Goal: Communication & Community: Answer question/provide support

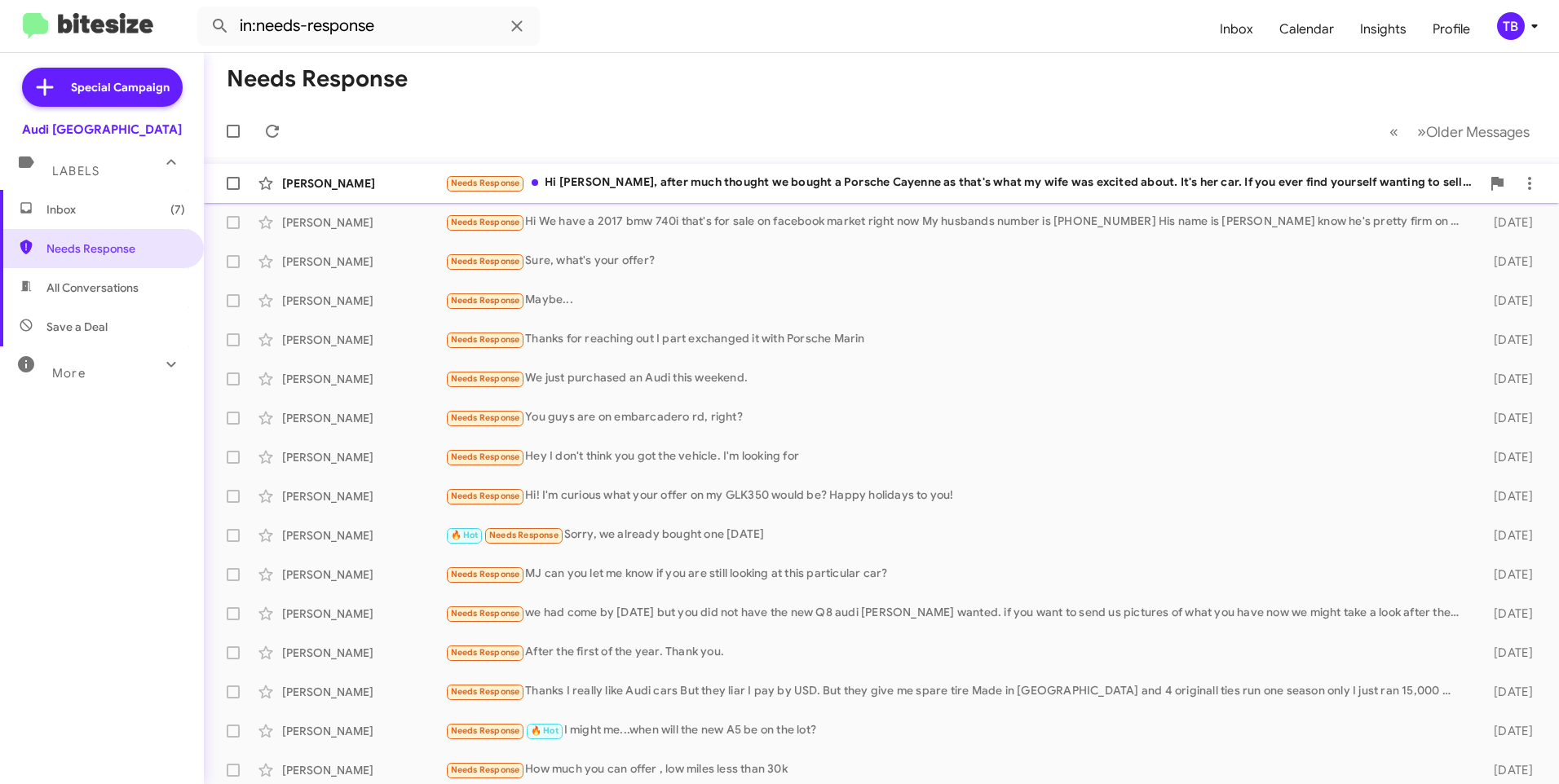
click at [757, 188] on div "Needs Response Hi [PERSON_NAME], after much thought we bought a Porsche Cayenne…" at bounding box center [963, 183] width 1036 height 19
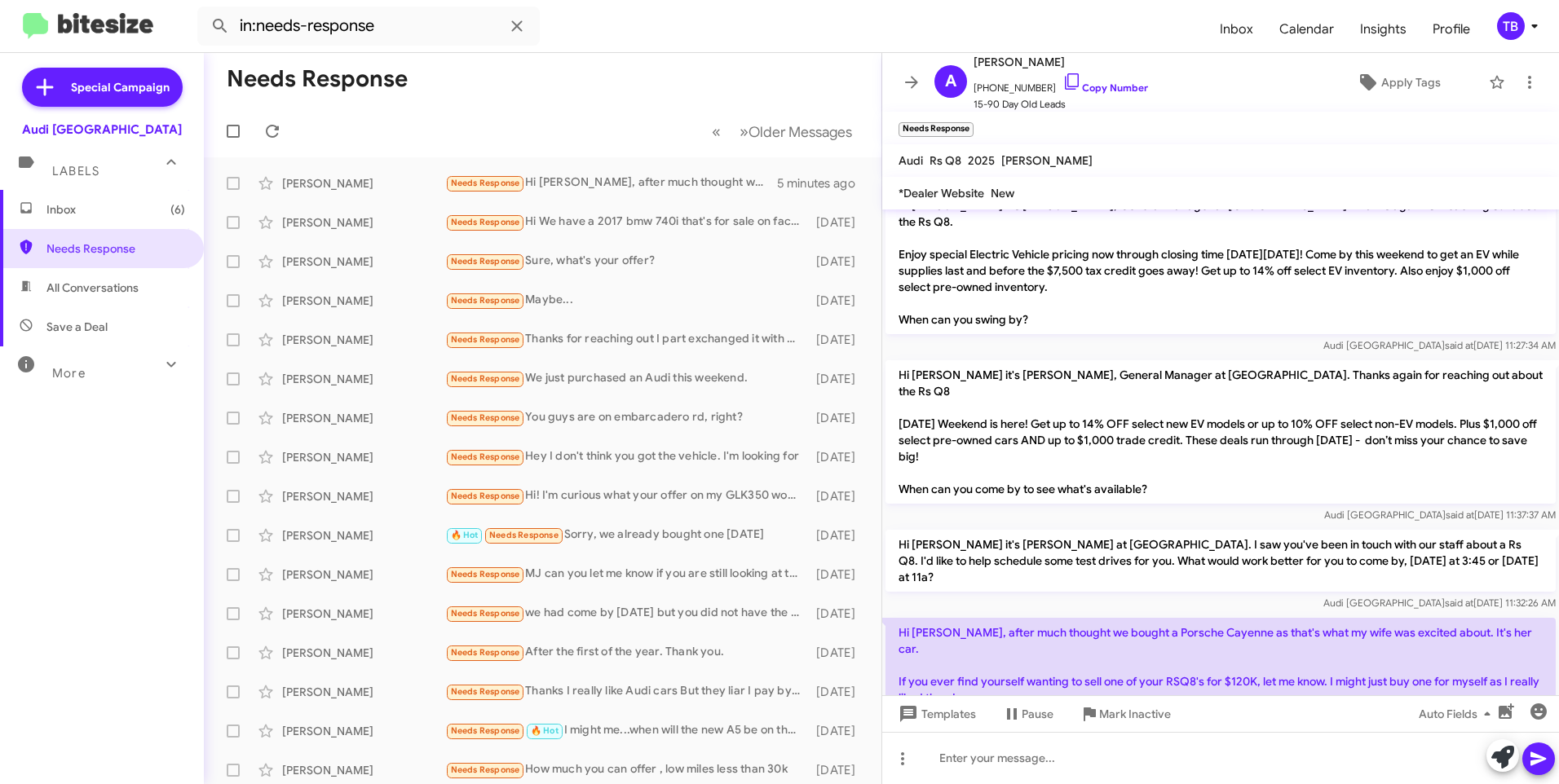
scroll to position [474, 0]
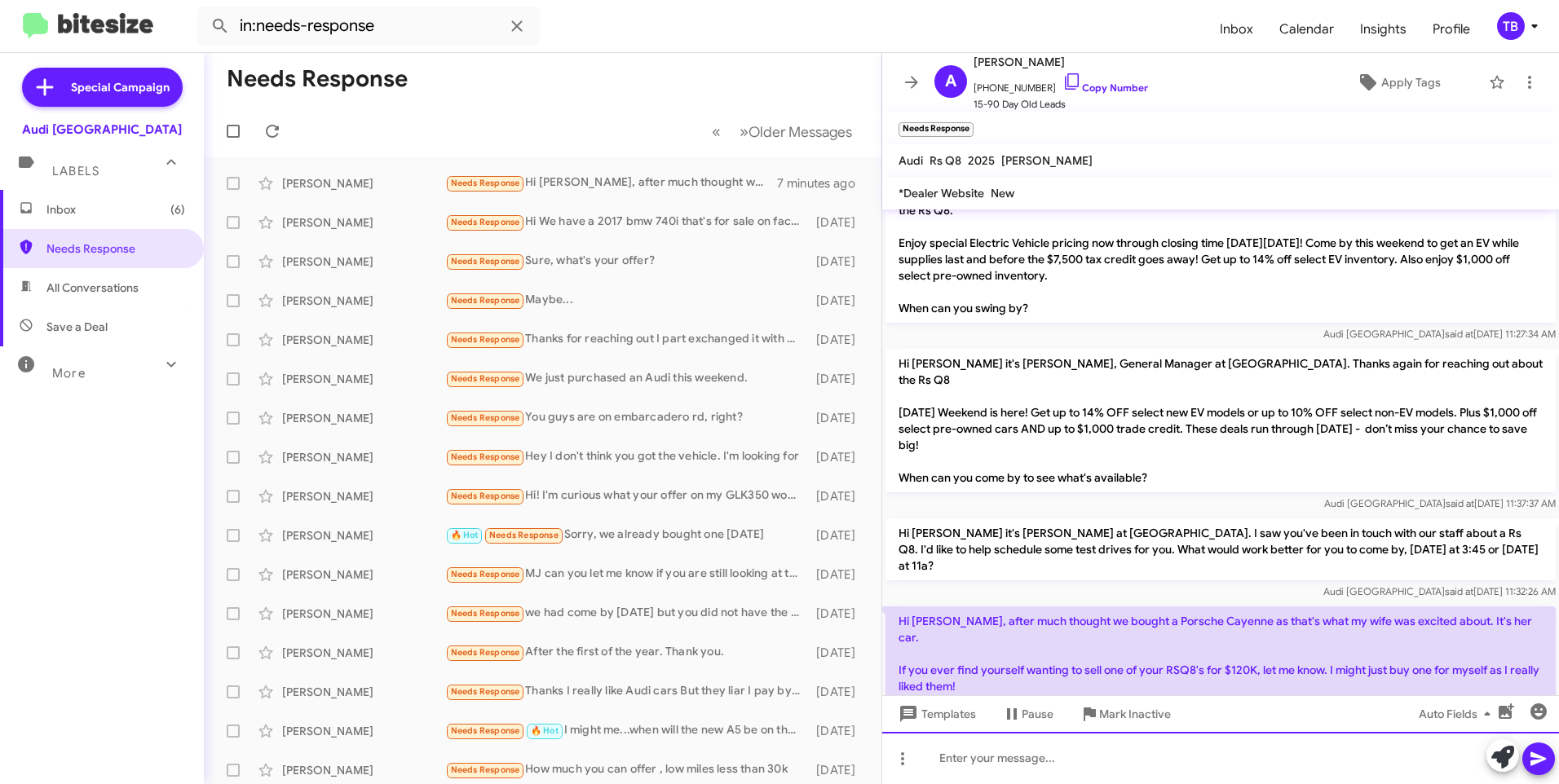
click at [1082, 752] on div at bounding box center [1221, 759] width 677 height 52
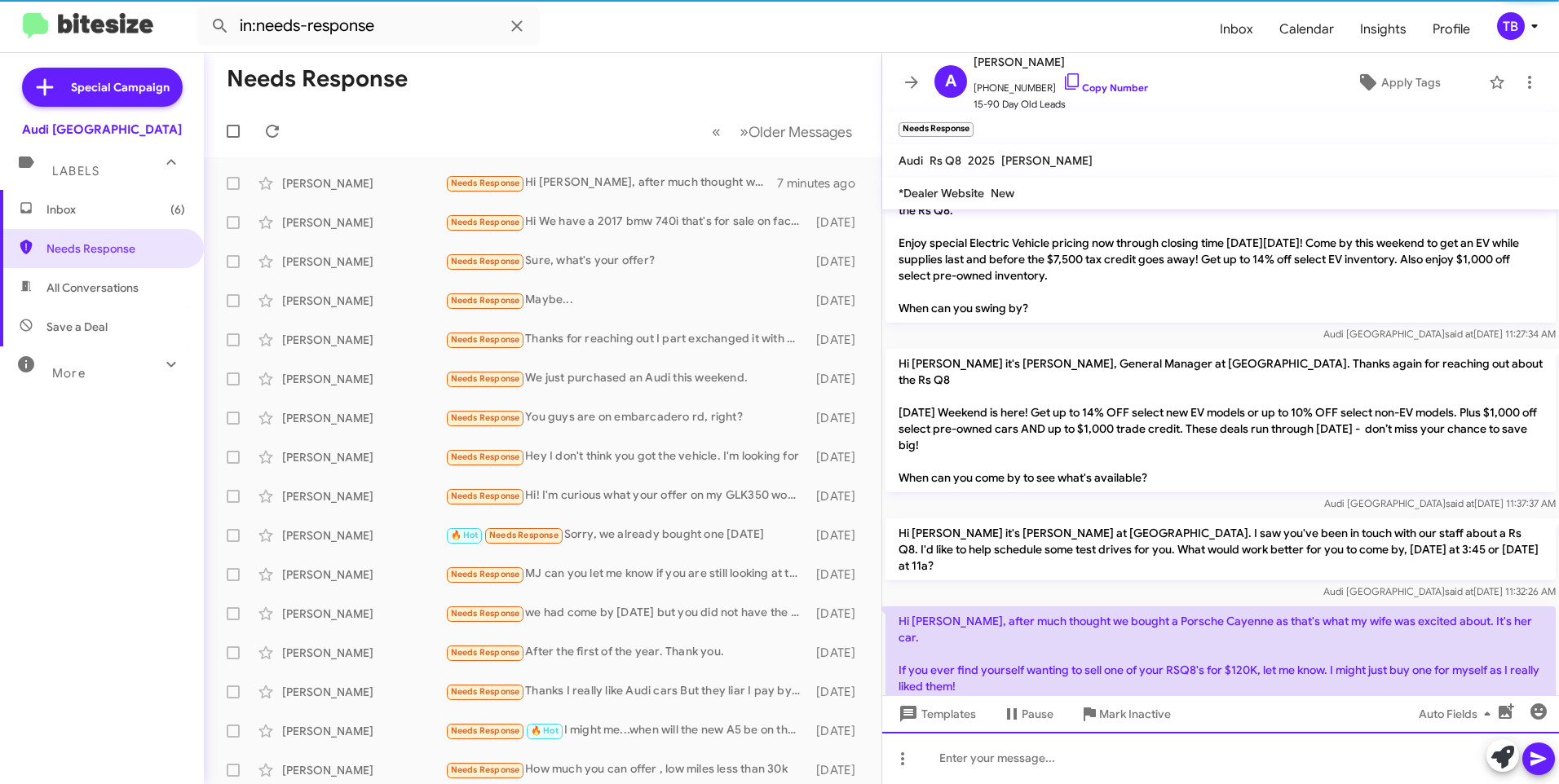
scroll to position [0, 0]
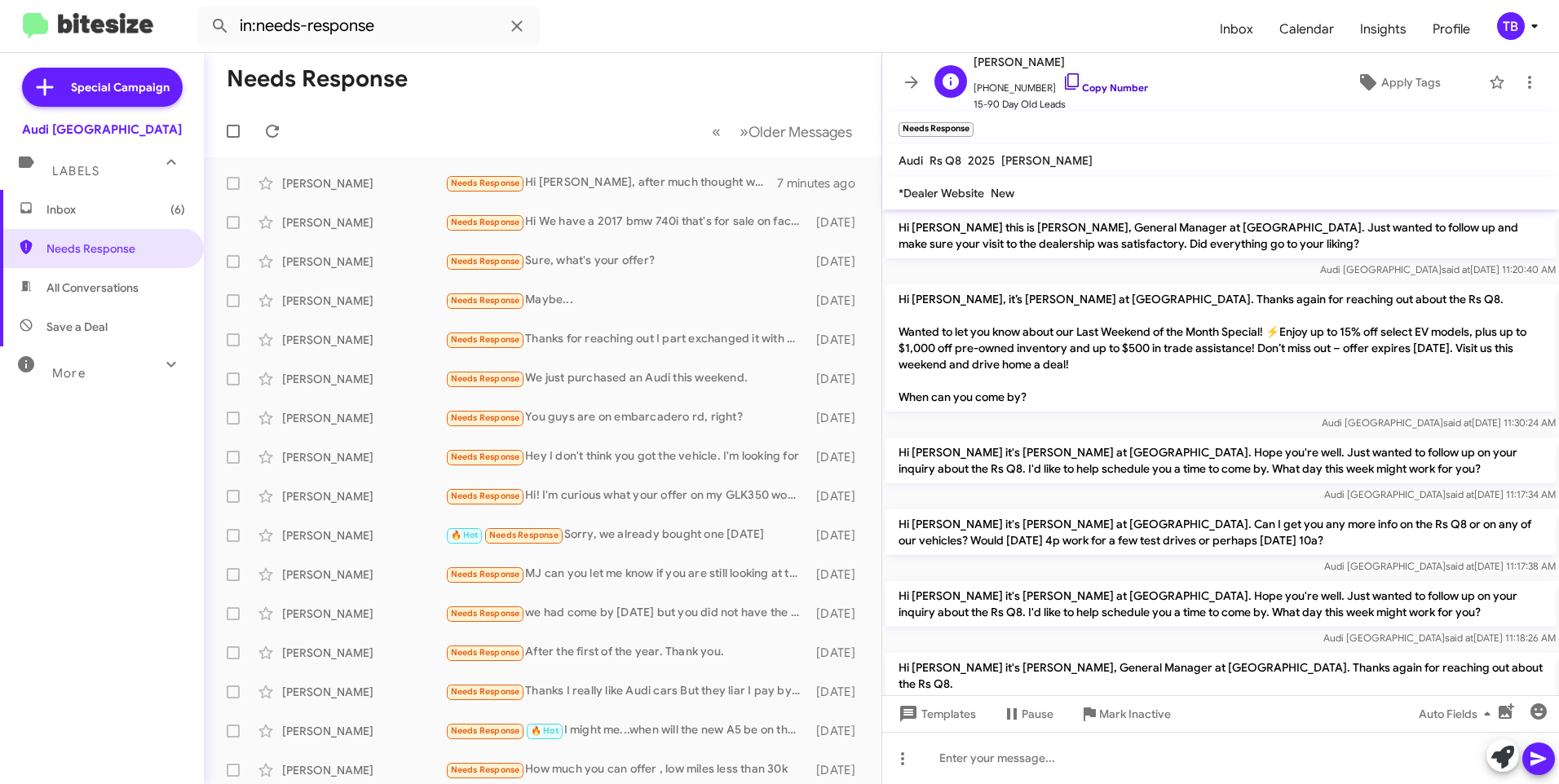
click at [1064, 82] on icon at bounding box center [1072, 81] width 20 height 20
click at [1528, 78] on icon at bounding box center [1529, 82] width 3 height 13
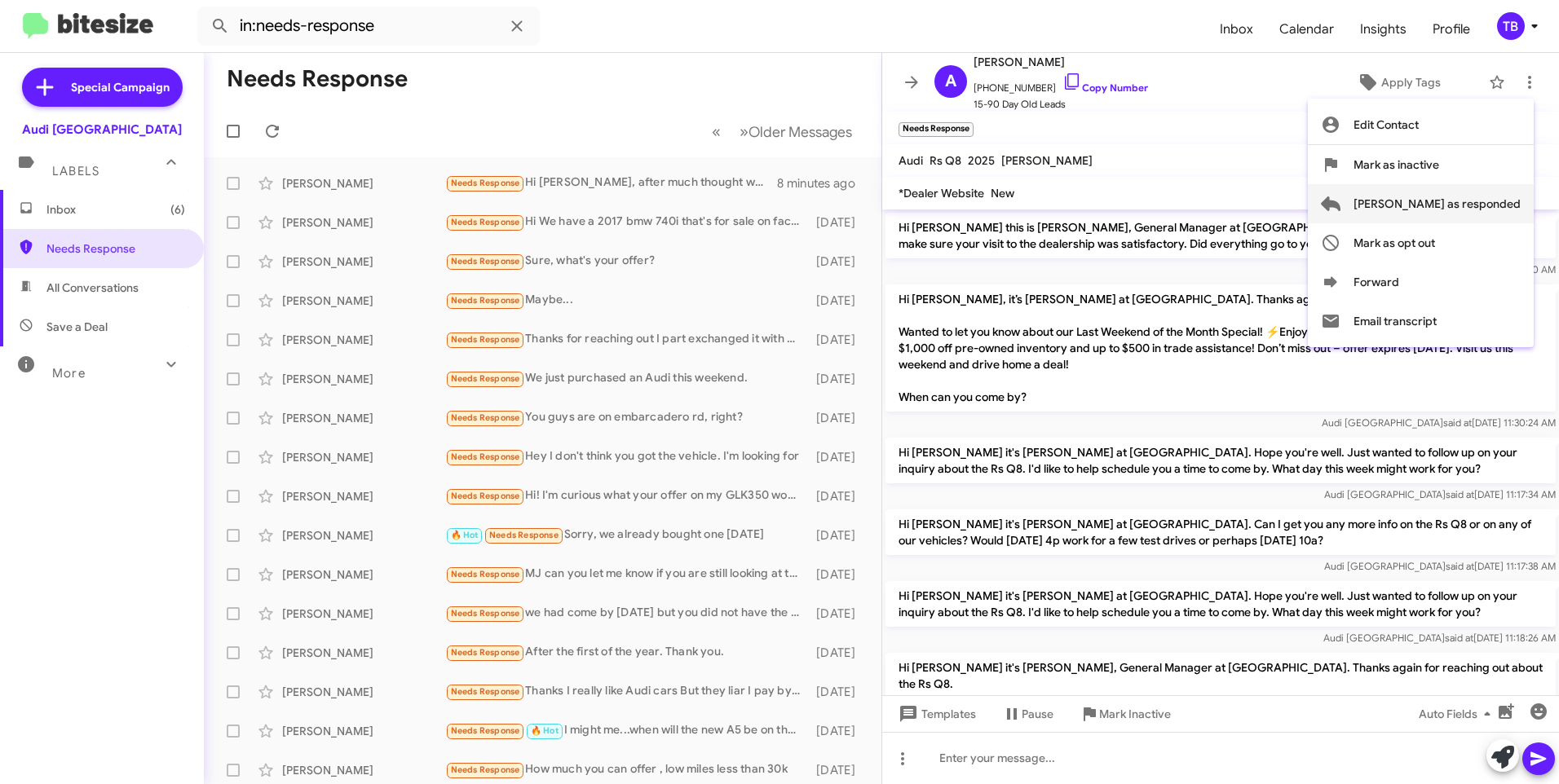
click at [1508, 197] on span "[PERSON_NAME] as responded" at bounding box center [1437, 204] width 167 height 39
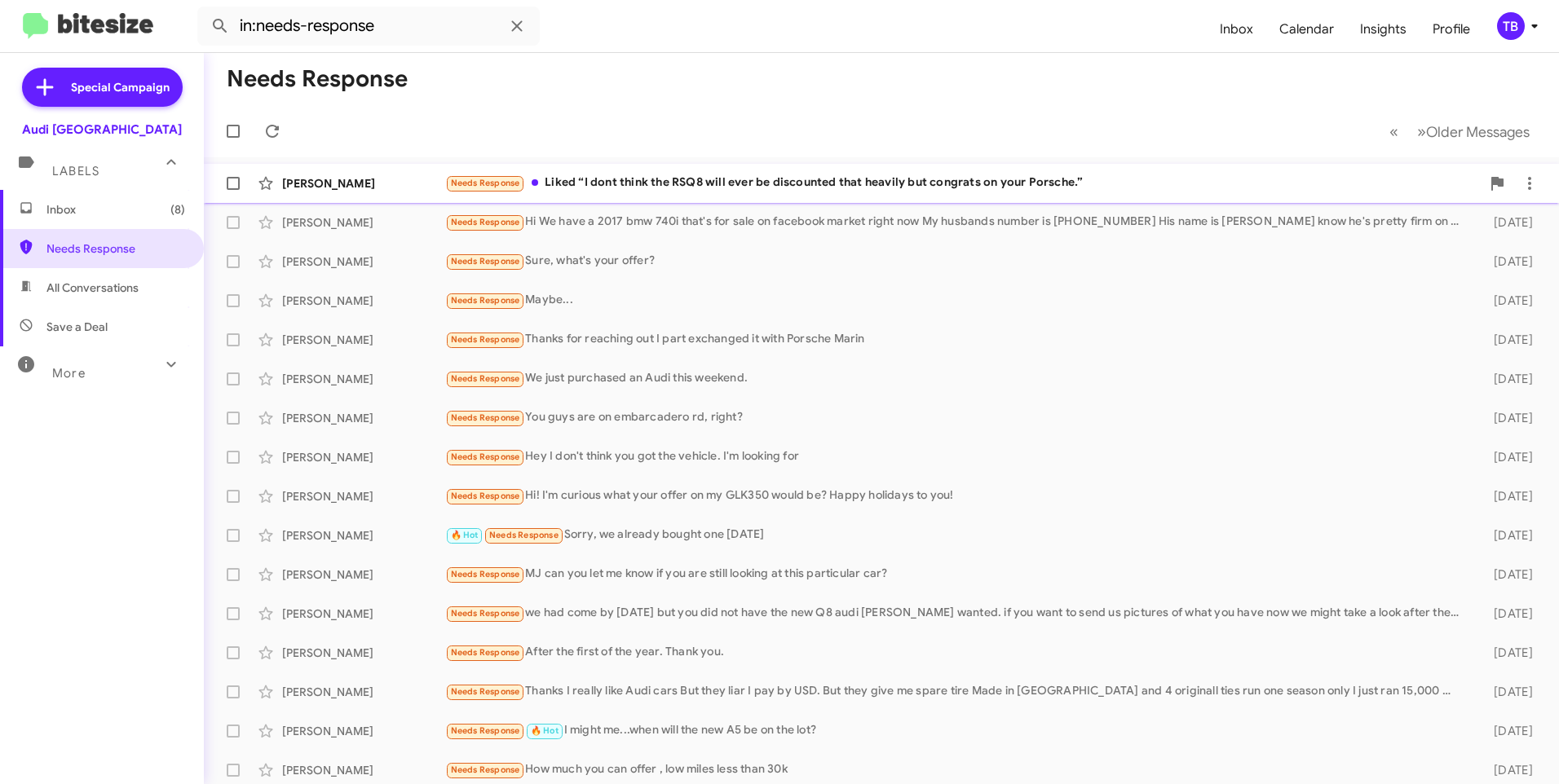
click at [877, 183] on div "Needs Response Liked “I dont think the RSQ8 will ever be discounted that heavil…" at bounding box center [963, 183] width 1036 height 19
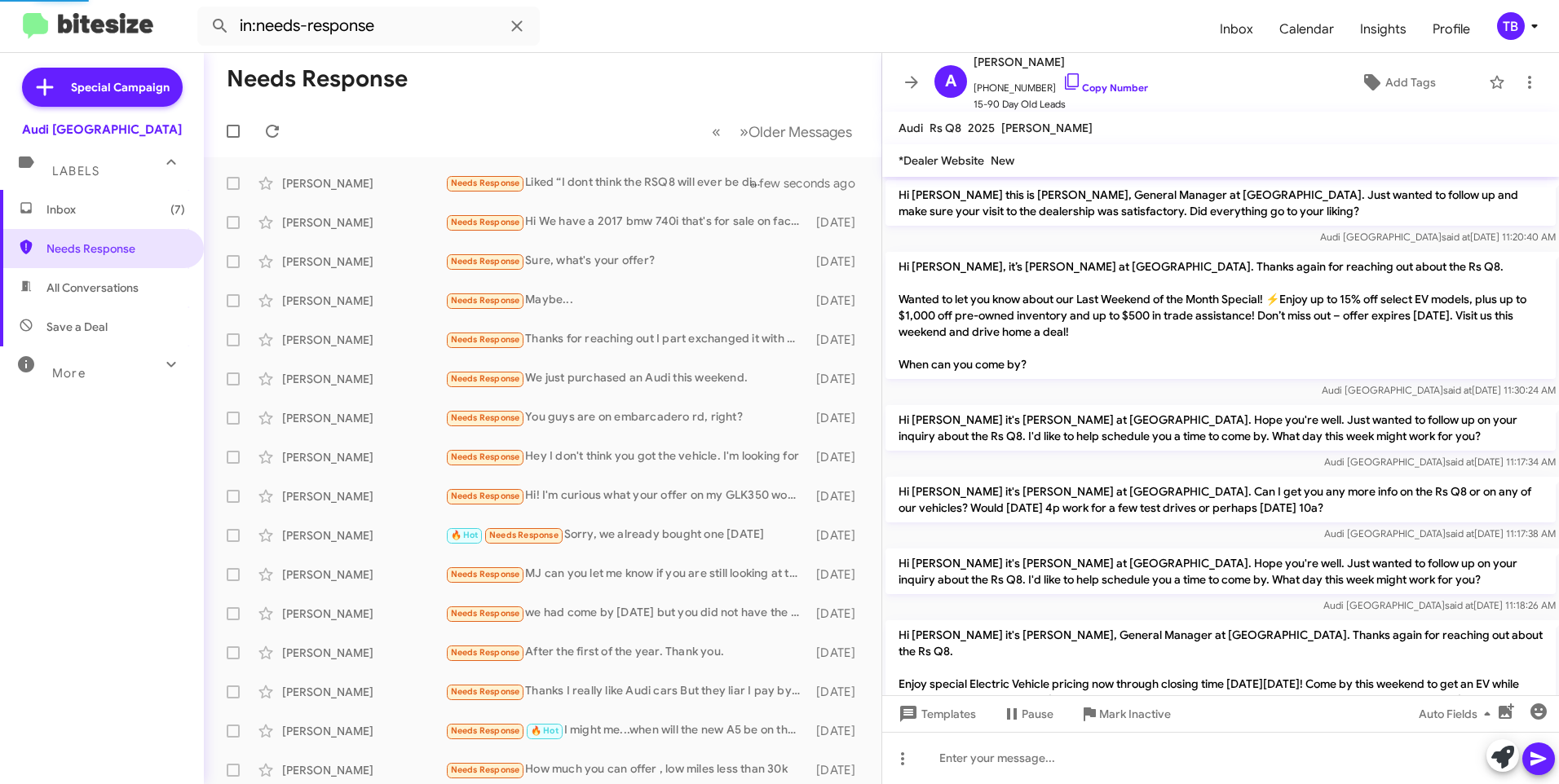
scroll to position [495, 0]
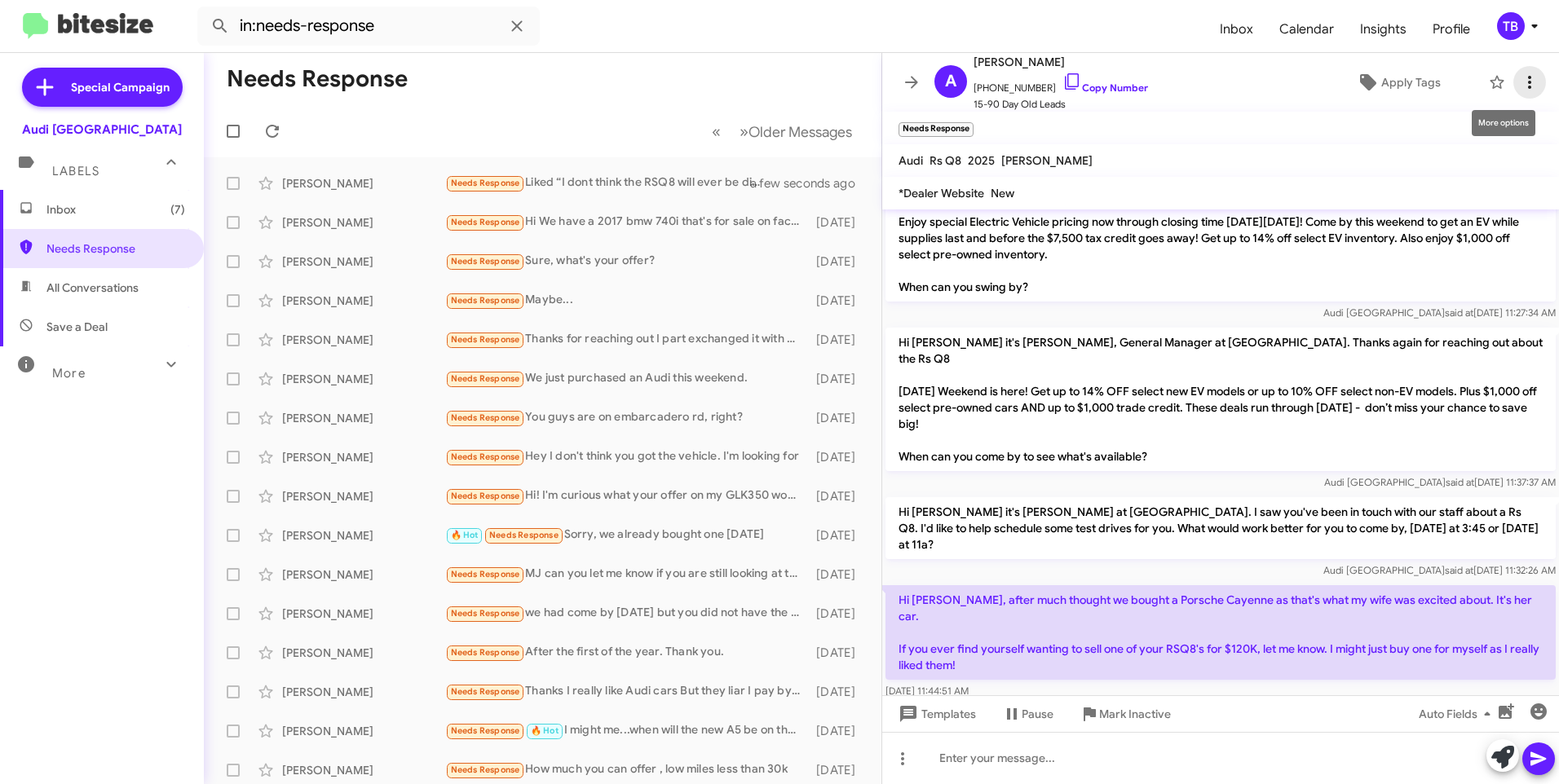
click at [1530, 74] on span at bounding box center [1530, 82] width 33 height 20
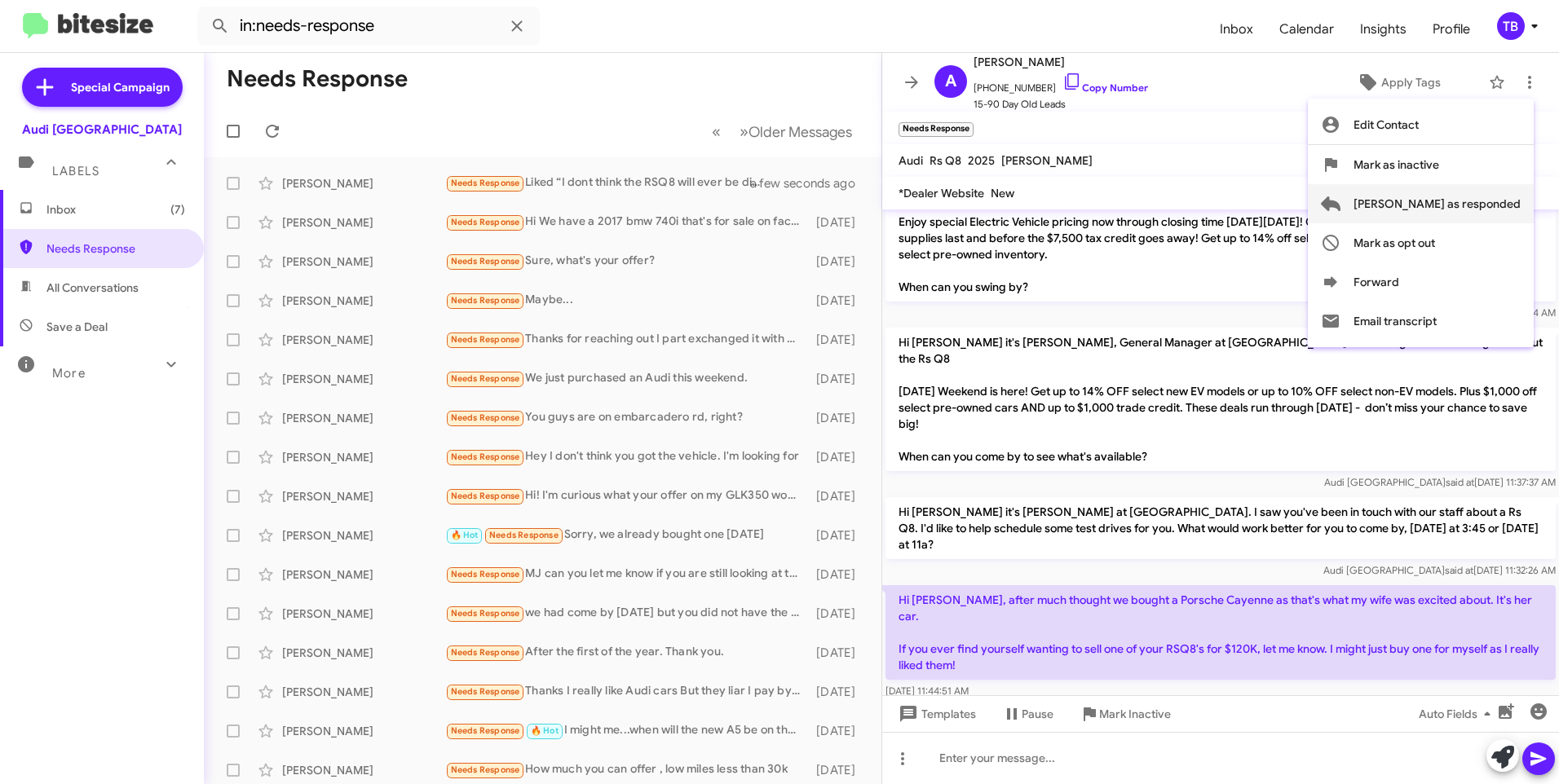
click at [1516, 198] on span "[PERSON_NAME] as responded" at bounding box center [1437, 204] width 167 height 39
